Goal: Task Accomplishment & Management: Complete application form

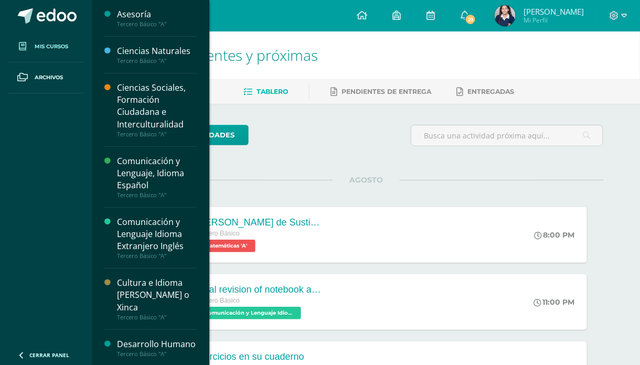
click at [69, 44] on link "Mis cursos" at bounding box center [46, 46] width 76 height 31
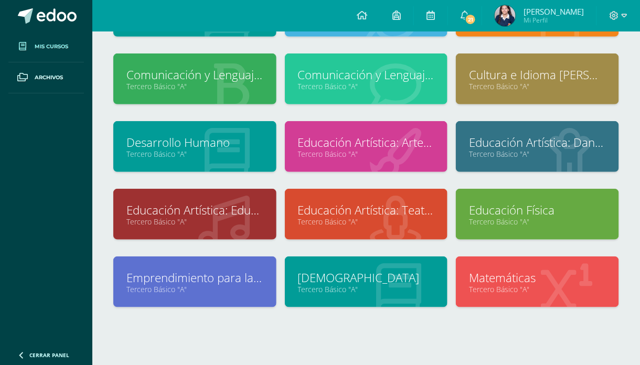
scroll to position [137, 0]
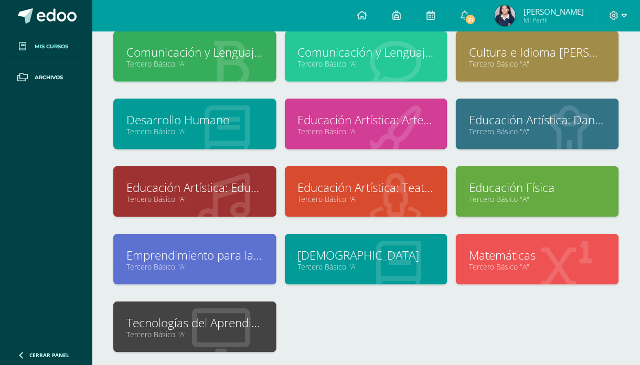
click at [165, 318] on link "Tecnologías del Aprendizaje y la Comunicación" at bounding box center [194, 323] width 137 height 16
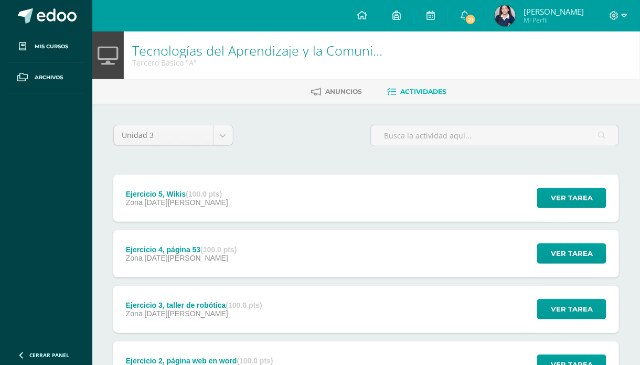
click at [367, 210] on div "Ejercicio 5, Wikis (100.0 pts) Zona [DATE][PERSON_NAME] Ver tarea Ejercicio 5, …" at bounding box center [365, 198] width 505 height 47
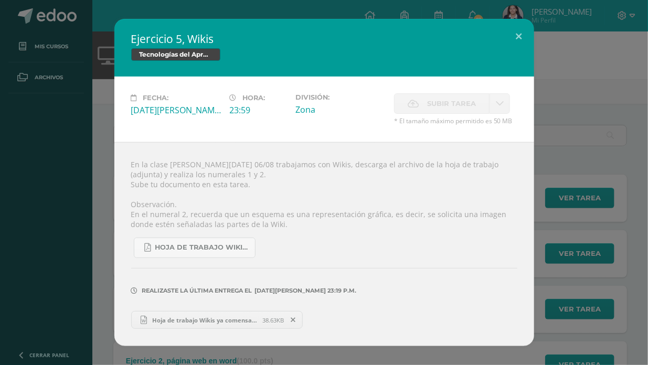
click at [198, 320] on span "Hoja de trabajo Wikis ya comensada 1.docx" at bounding box center [204, 320] width 115 height 8
click at [553, 166] on div "Ejercicio 5, Wikis Tecnologías del Aprendizaje y la Comunicación Fecha: [DATE][…" at bounding box center [323, 182] width 639 height 327
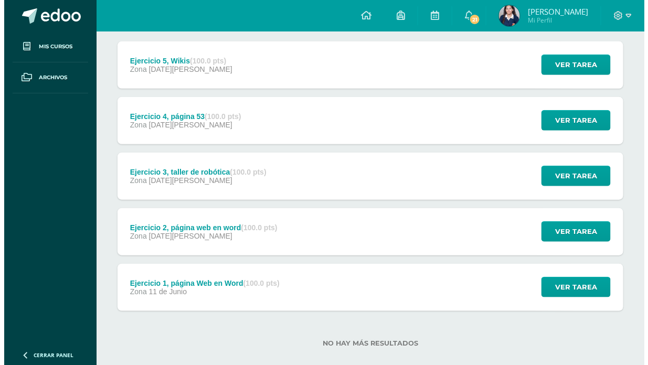
scroll to position [147, 0]
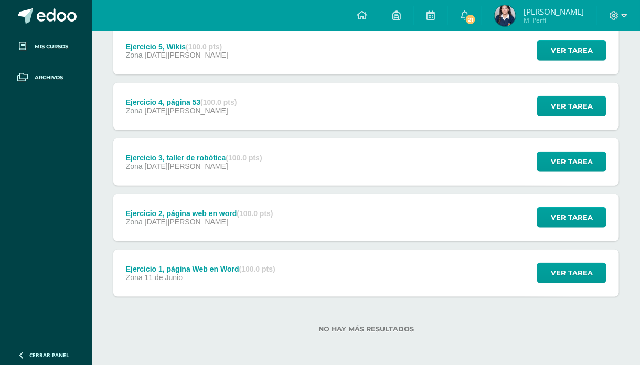
click at [508, 280] on div "Ejercicio 1, página Web en Word (100.0 pts) Zona [DATE][PERSON_NAME] Ver tarea …" at bounding box center [365, 273] width 505 height 47
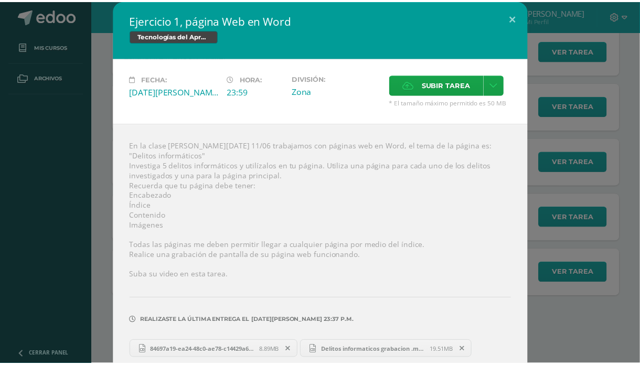
scroll to position [42, 0]
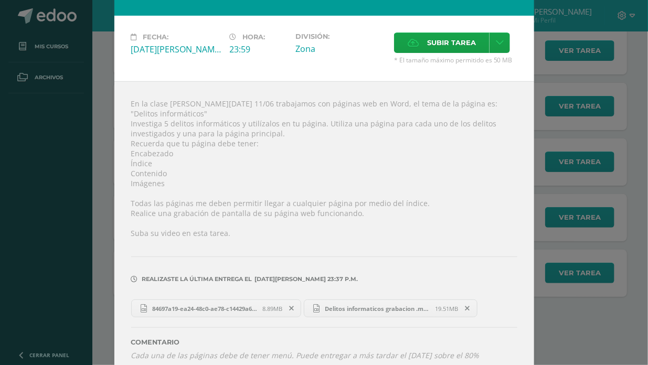
click at [567, 155] on div "Ejercicio 1, página Web en Word Tecnologías del Aprendizaje y la Comunicación F…" at bounding box center [323, 167] width 639 height 419
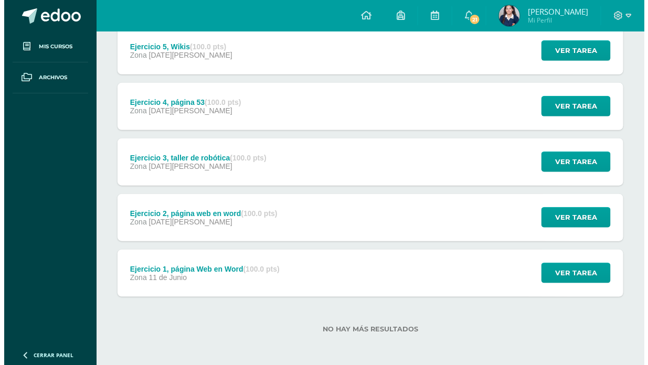
scroll to position [97, 0]
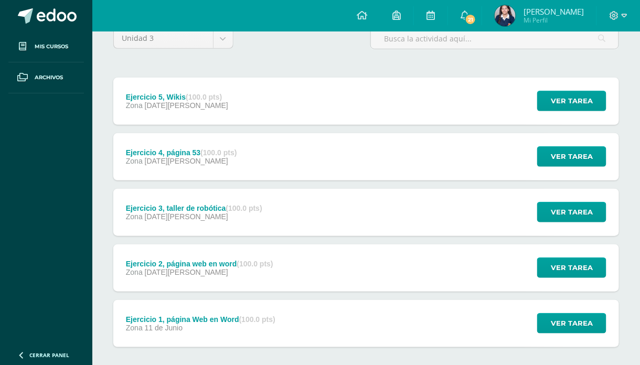
click at [284, 251] on div "Ejercicio 2, página web en word (100.0 pts) Zona [DATE][PERSON_NAME]" at bounding box center [199, 267] width 173 height 47
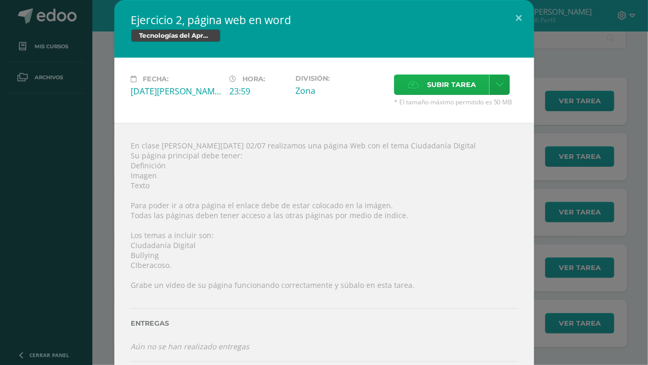
click at [417, 92] on label "Subir tarea" at bounding box center [441, 84] width 95 height 20
click at [0, 0] on input "Subir tarea" at bounding box center [0, 0] width 0 height 0
click at [640, 163] on div "Ejercicio 2, página web en word Tecnologías del Aprendizaje y la Comunicación F…" at bounding box center [324, 182] width 648 height 365
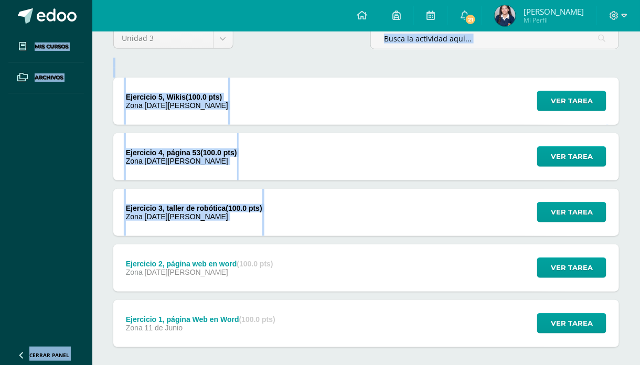
drag, startPoint x: 640, startPoint y: 163, endPoint x: 638, endPoint y: 185, distance: 22.6
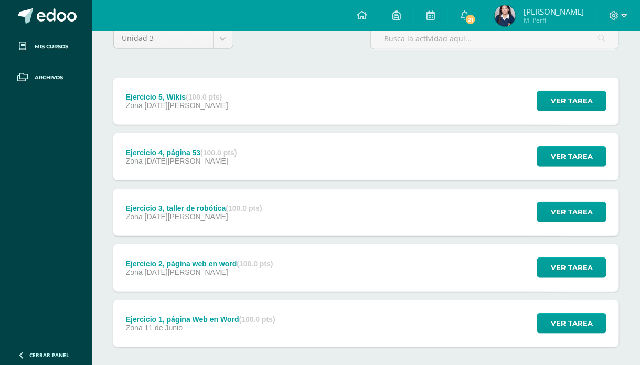
click at [355, 279] on div "Ejercicio 2, página web en word (100.0 pts) Zona [DATE][PERSON_NAME] Ver tarea …" at bounding box center [365, 267] width 505 height 47
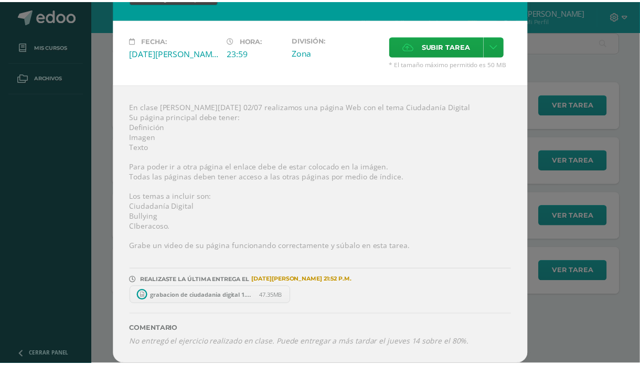
scroll to position [36, 0]
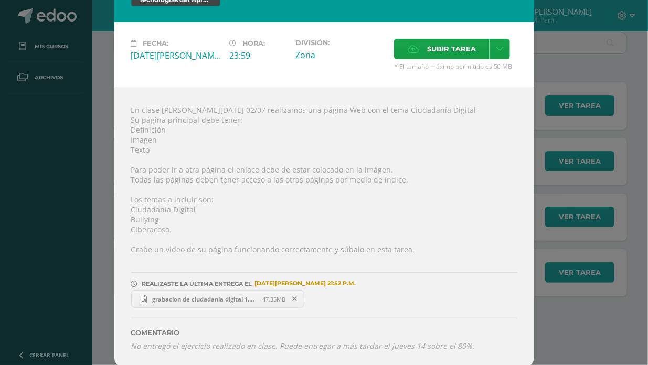
click at [589, 147] on div "Ejercicio 2, página web en word Tecnologías del Aprendizaje y la Comunicación F…" at bounding box center [323, 166] width 639 height 404
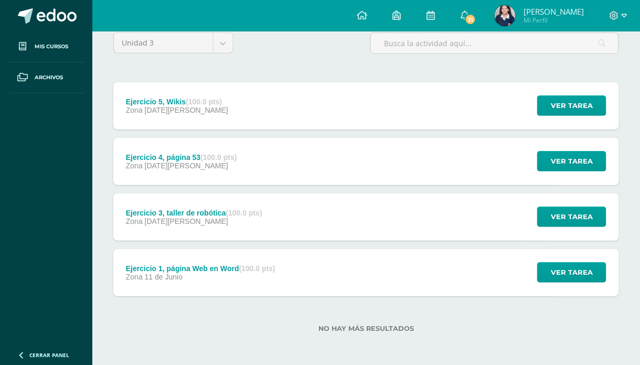
click at [286, 219] on div "Ejercicio 3, taller de robótica (100.0 pts) Zona [DATE][PERSON_NAME] Ver tarea …" at bounding box center [365, 216] width 505 height 47
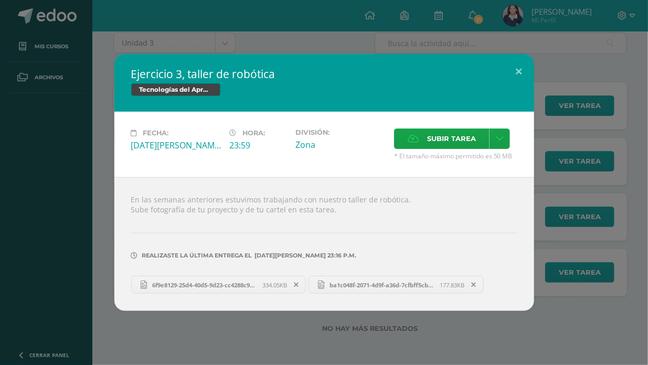
click at [183, 326] on div "Ejercicio 3, taller de robótica Tecnologías del Aprendizaje y la Comunicación F…" at bounding box center [324, 182] width 648 height 365
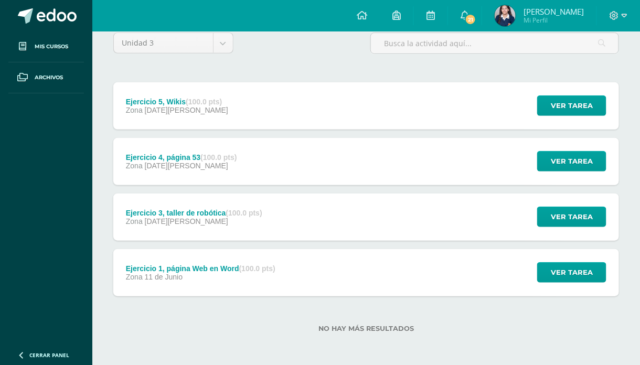
click at [190, 148] on div "Ejercicio 4, página 53 (100.0 pts) Zona [DATE][PERSON_NAME]" at bounding box center [181, 161] width 136 height 47
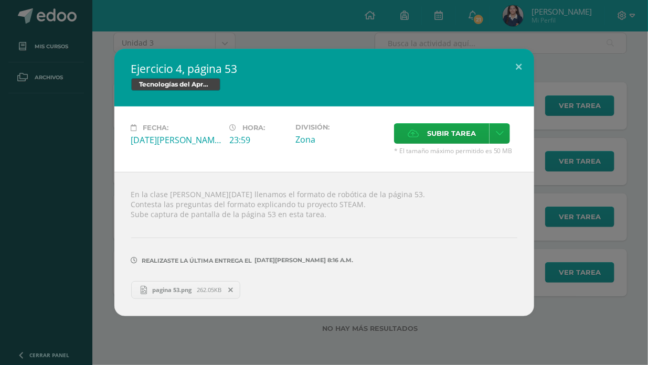
click at [112, 144] on div "Ejercicio 4, página 53 Tecnologías del Aprendizaje y la Comunicación Fecha: [DA…" at bounding box center [323, 182] width 639 height 267
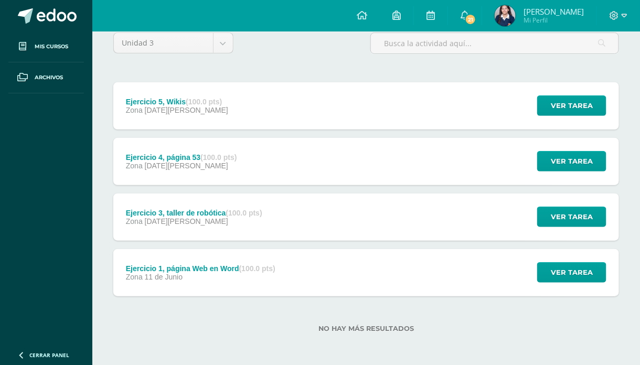
click at [175, 110] on span "[DATE][PERSON_NAME]" at bounding box center [186, 110] width 83 height 8
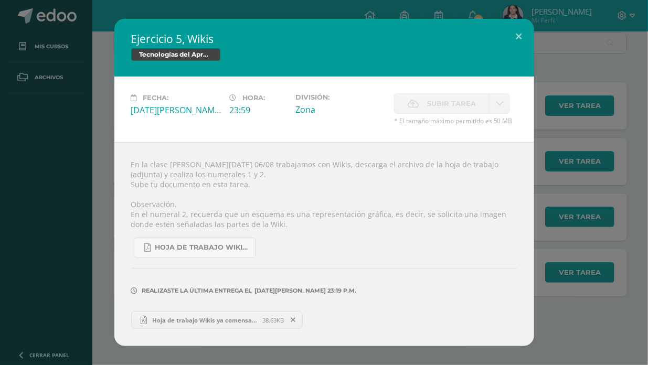
click at [646, 184] on div "Ejercicio 5, Wikis Tecnologías del Aprendizaje y la Comunicación Fecha: [DATE][…" at bounding box center [324, 182] width 648 height 365
